Goal: Communication & Community: Ask a question

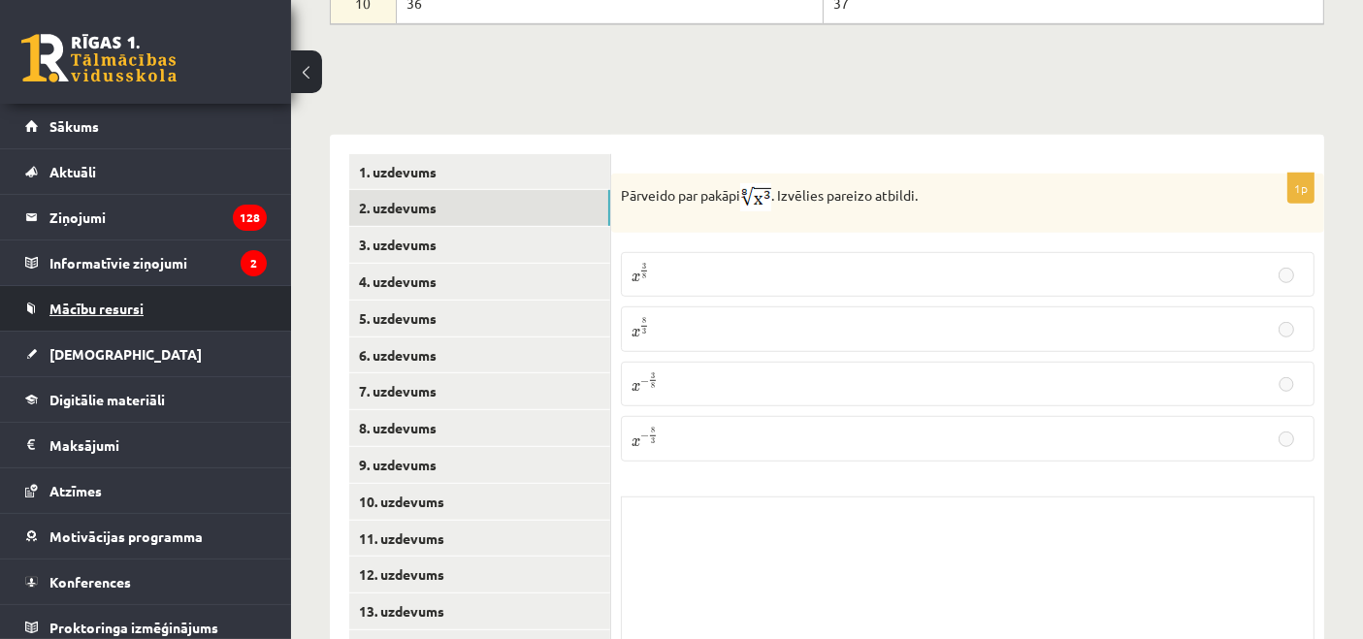
scroll to position [1161, 0]
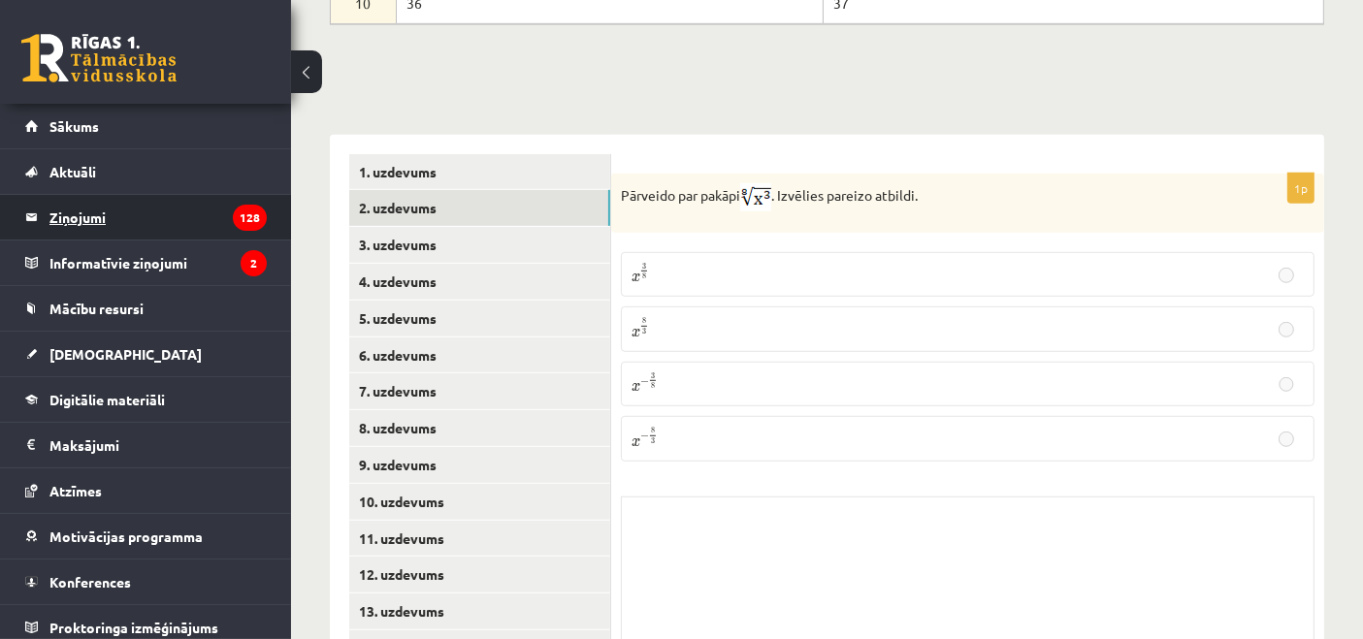
click at [109, 221] on legend "Ziņojumi 128" at bounding box center [157, 217] width 217 height 45
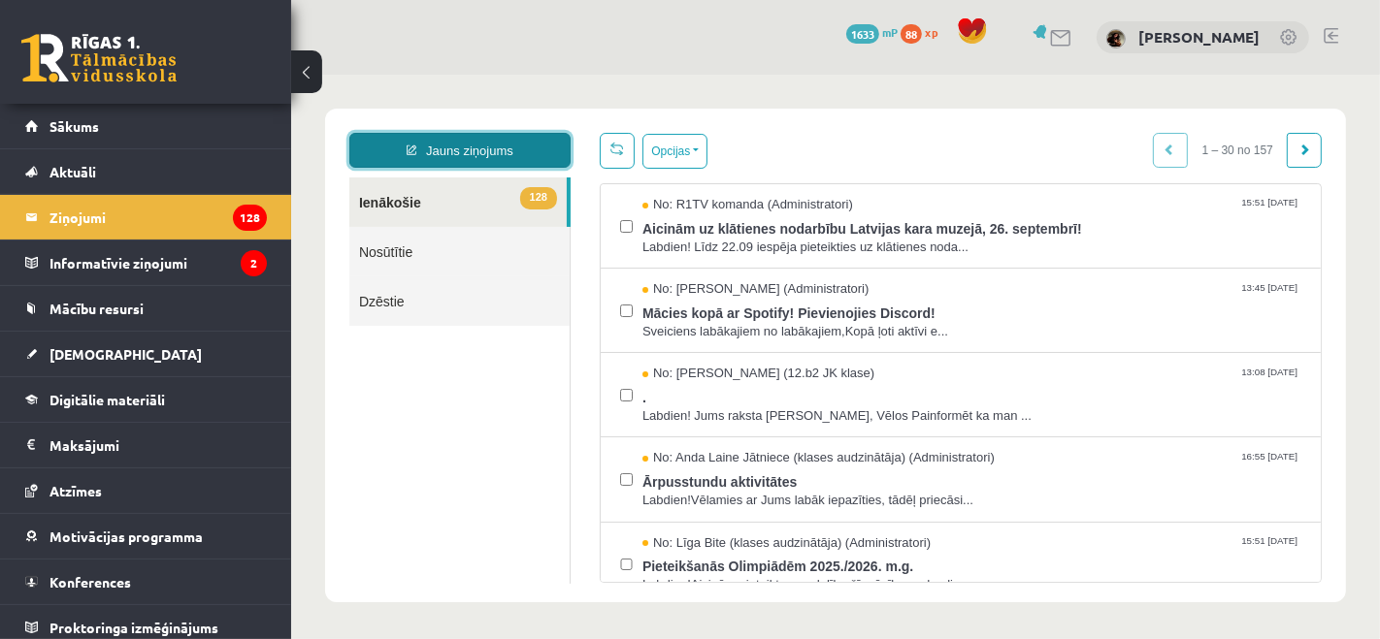
click at [439, 160] on link "Jauns ziņojums" at bounding box center [458, 149] width 221 height 35
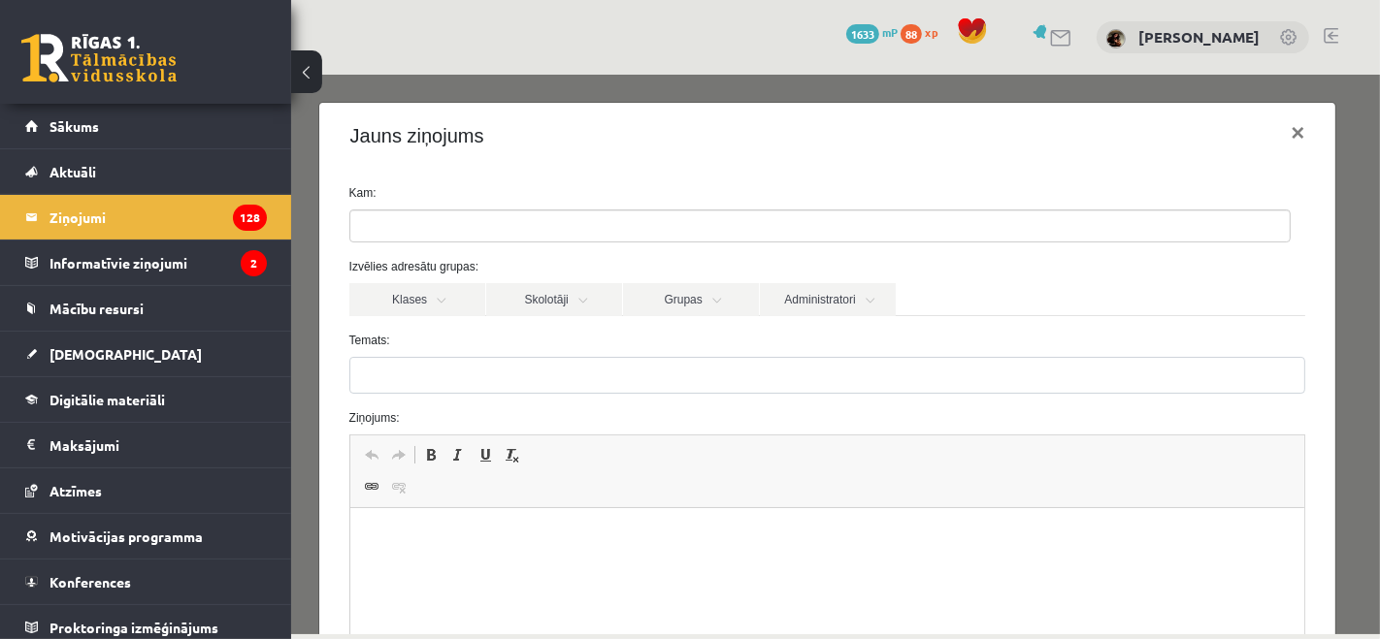
click at [439, 216] on ul at bounding box center [818, 225] width 939 height 31
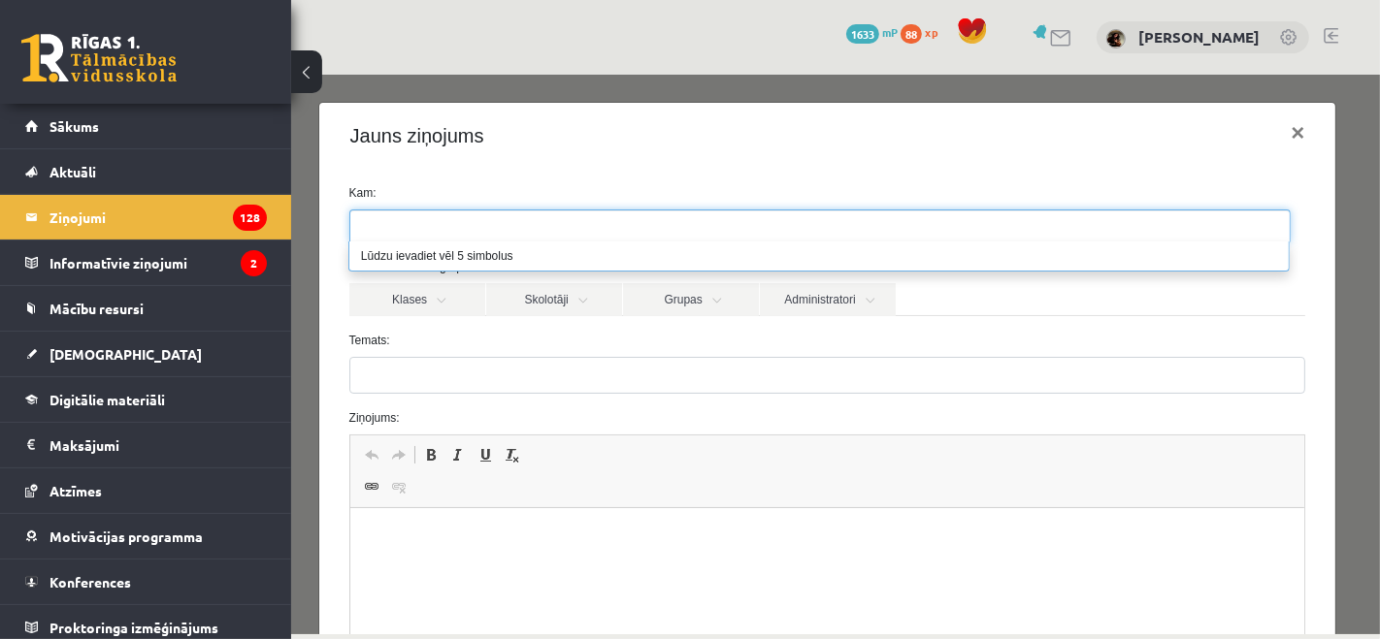
click at [465, 329] on form "Kam: Izvēlies adresātu grupas: Klases Skolotāji Grupas Administratori 12.b2 JK …" at bounding box center [827, 487] width 986 height 609
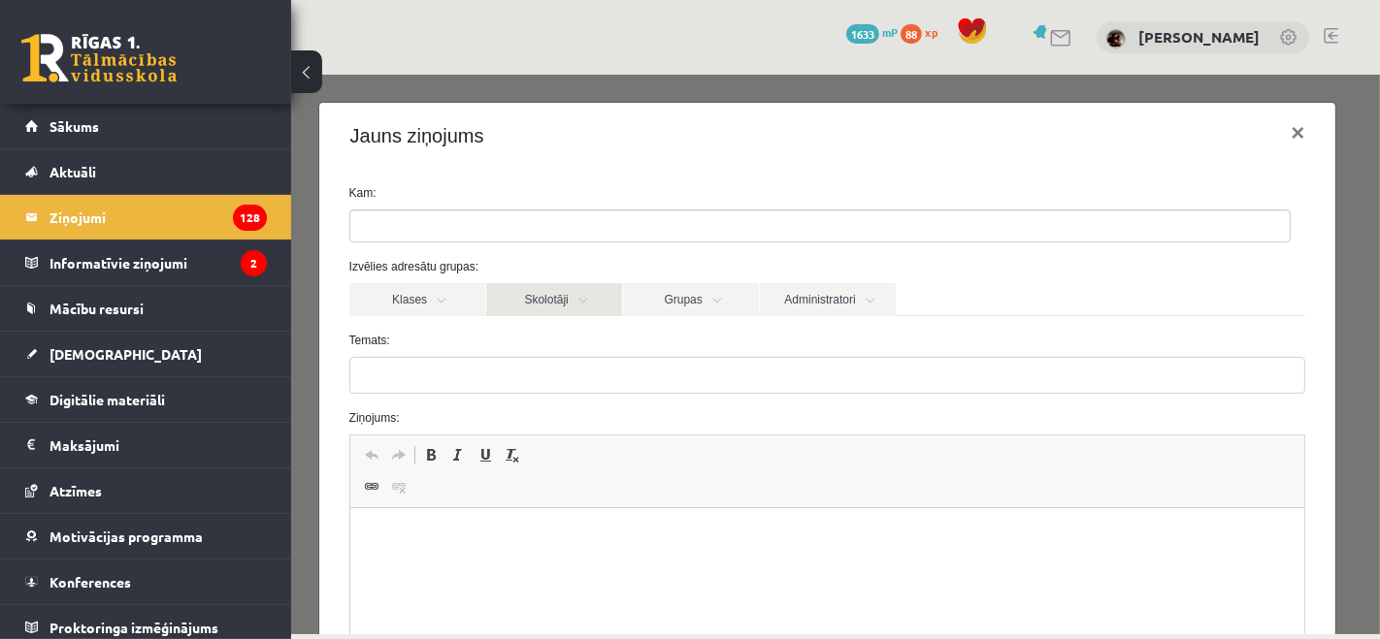
click at [515, 300] on link "Skolotāji" at bounding box center [553, 298] width 136 height 33
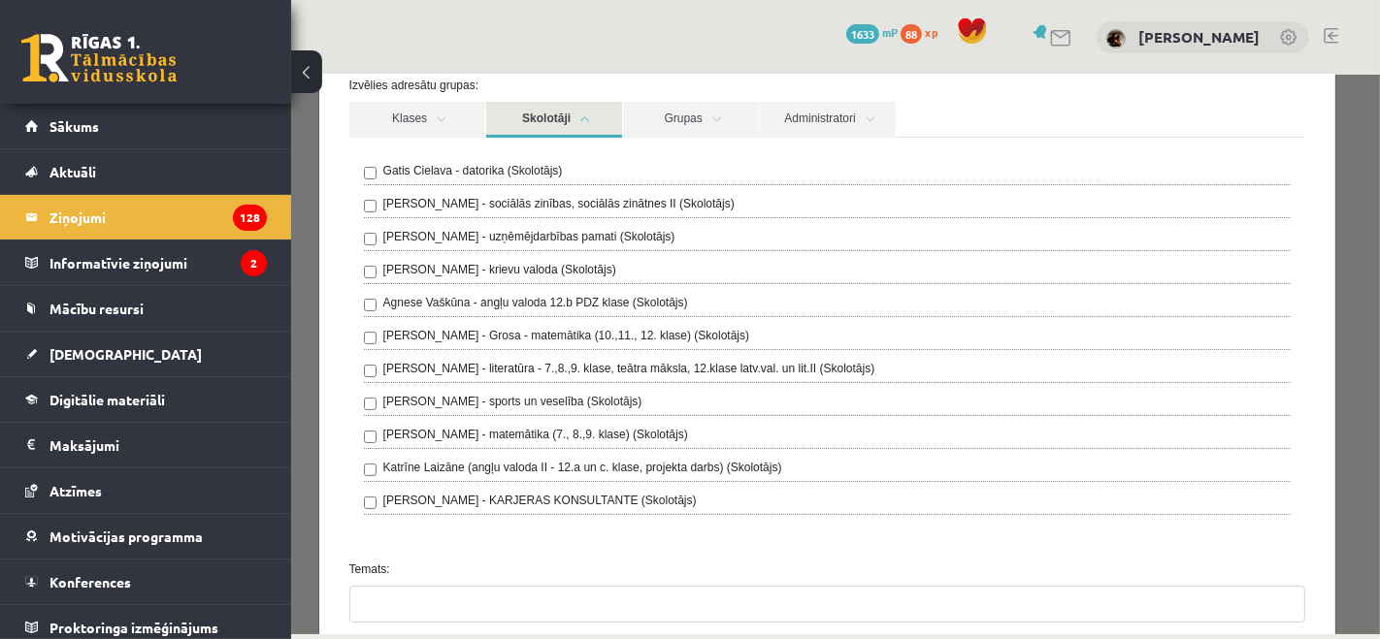
scroll to position [182, 0]
click at [560, 193] on label "[PERSON_NAME] - sociālās zinības, sociālās zinātnes II (Skolotājs)" at bounding box center [557, 201] width 351 height 17
click at [822, 121] on link "Administratori" at bounding box center [827, 118] width 136 height 36
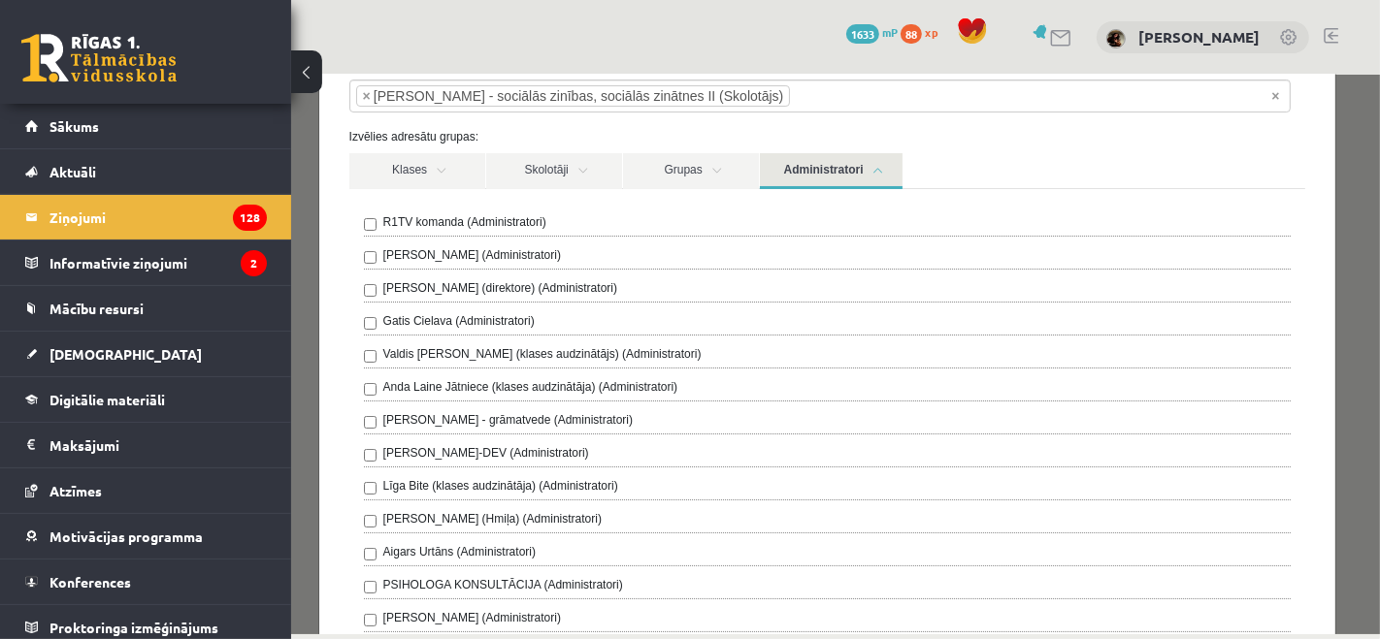
scroll to position [130, 0]
click at [683, 164] on link "Grupas" at bounding box center [690, 170] width 136 height 36
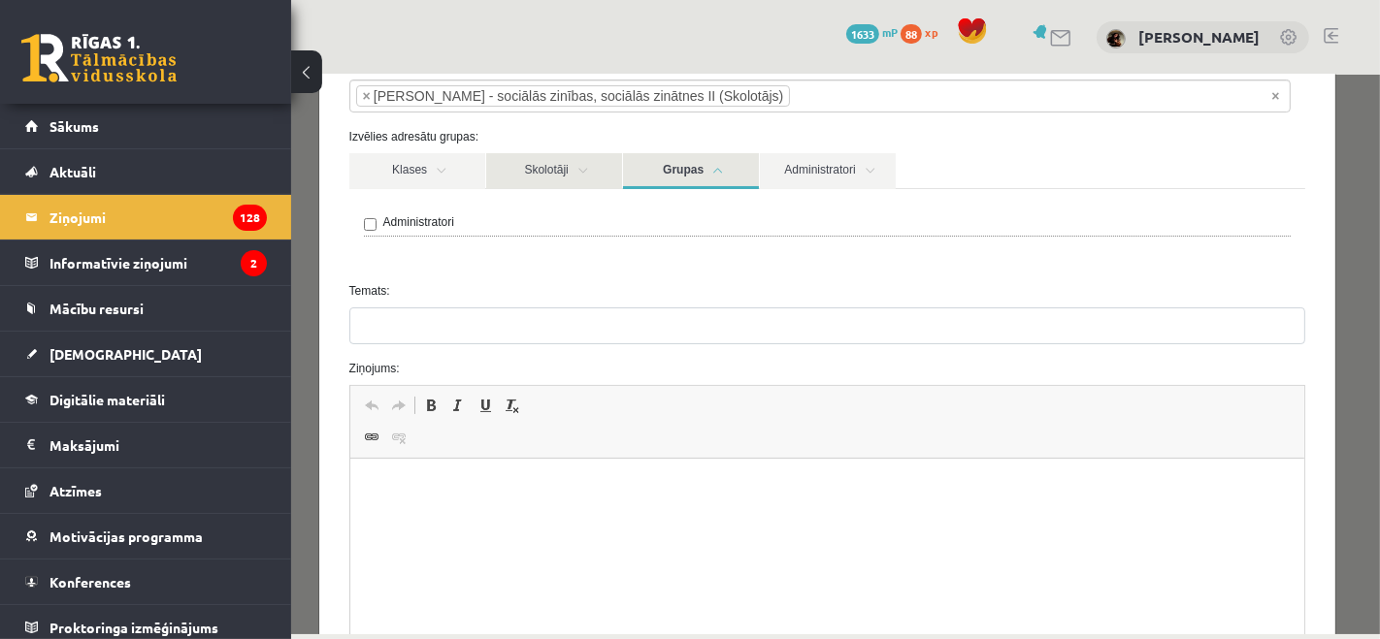
click at [588, 176] on link "Skolotāji" at bounding box center [553, 170] width 136 height 36
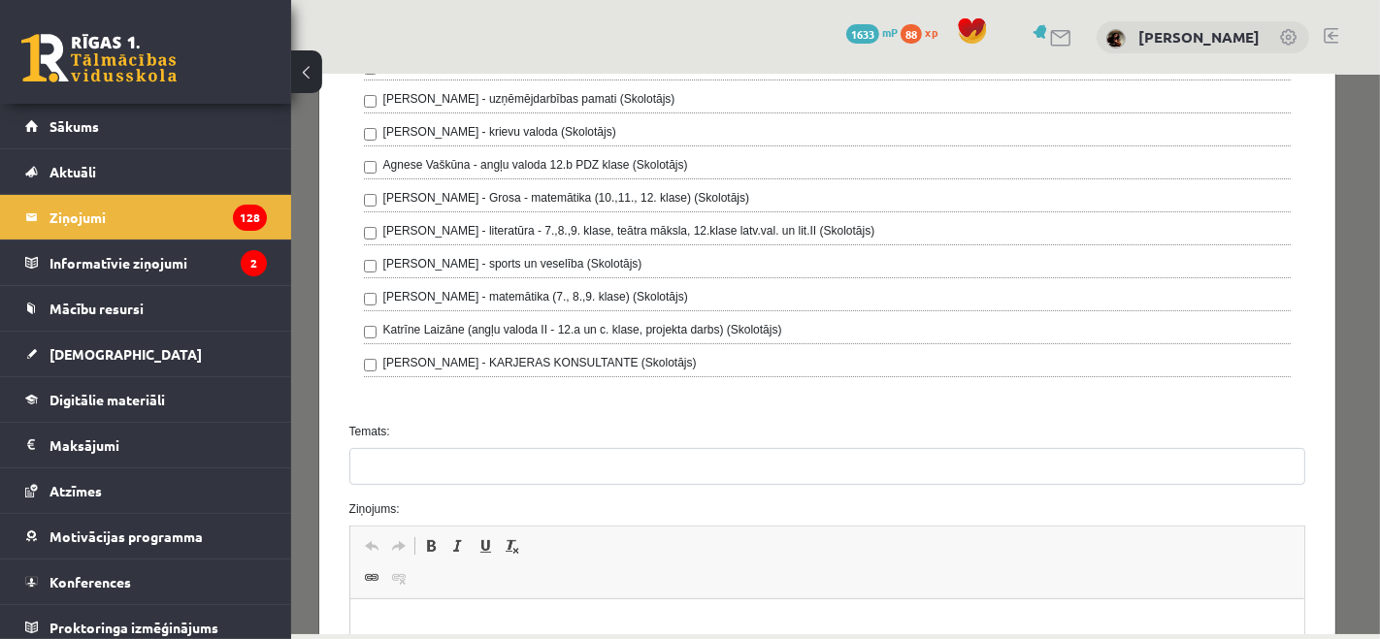
scroll to position [342, 0]
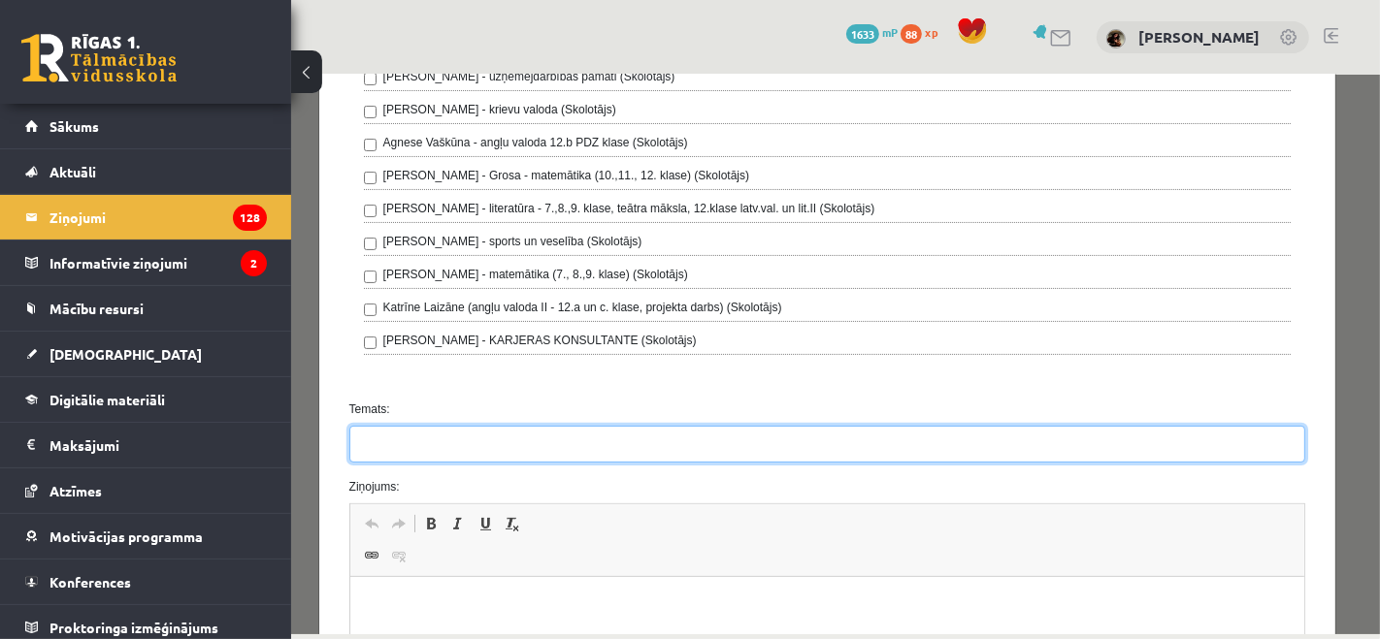
click at [507, 434] on input "Temats:" at bounding box center [826, 443] width 957 height 37
type input "*"
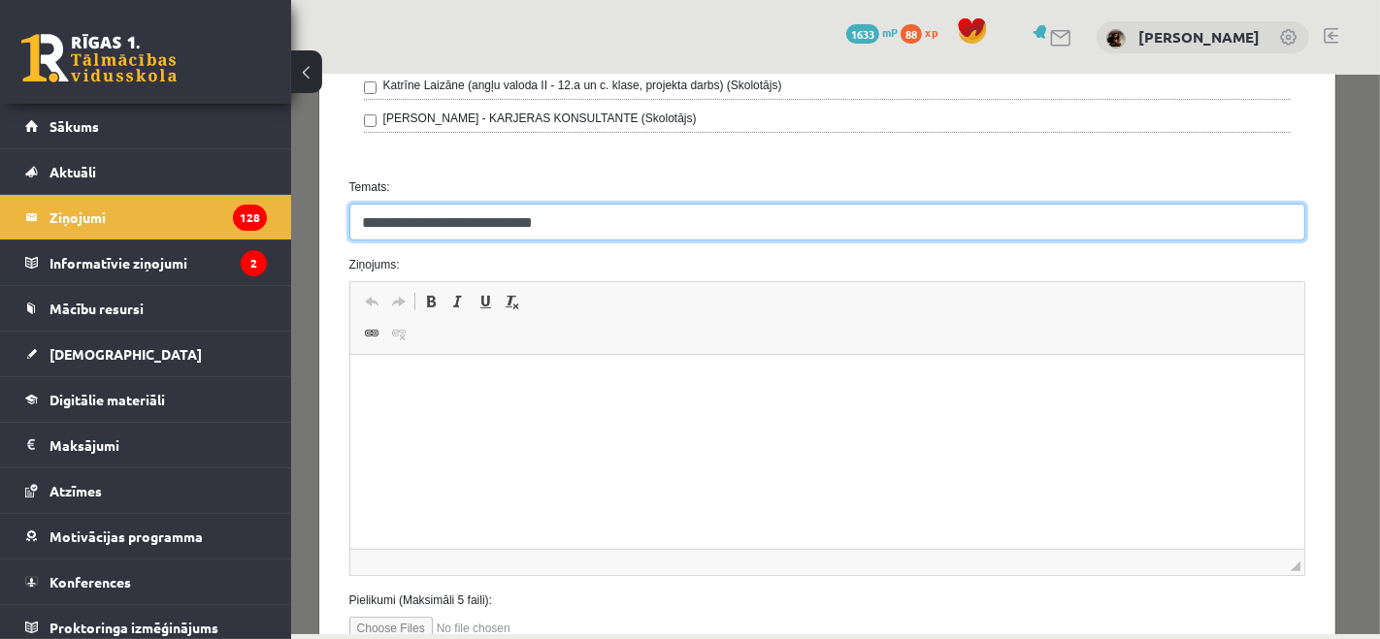
scroll to position [585, 0]
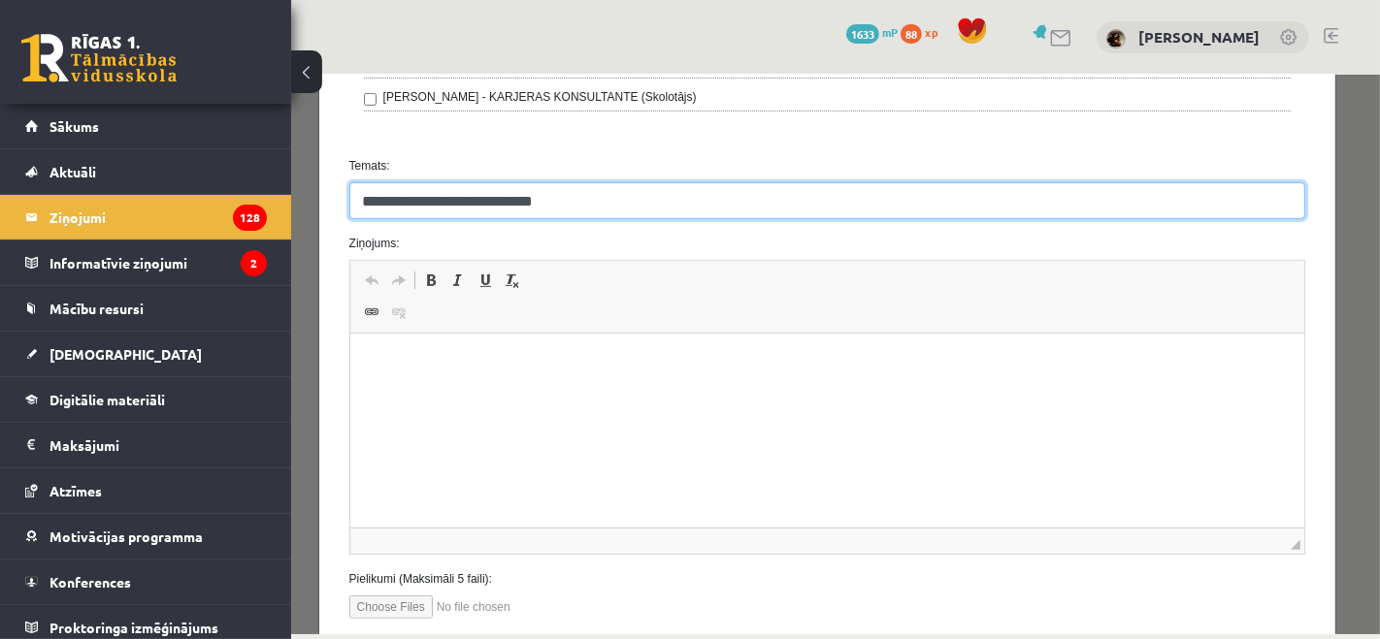
type input "**********"
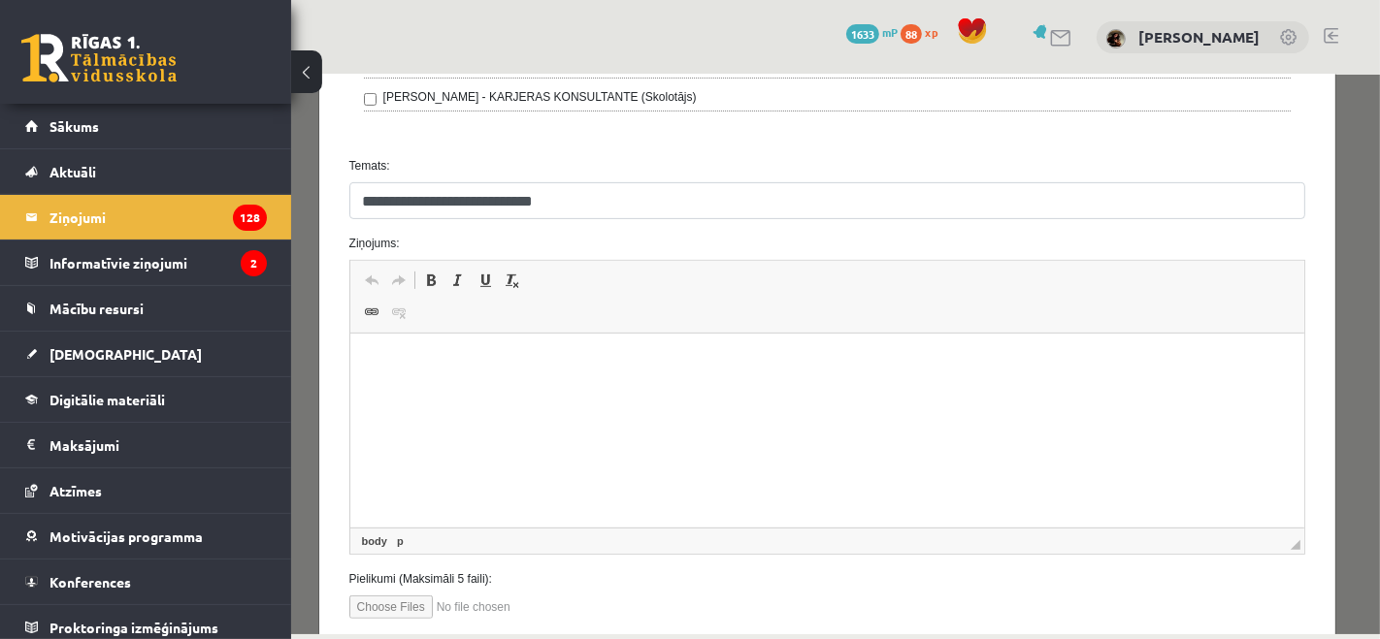
click at [558, 393] on html at bounding box center [826, 363] width 955 height 59
